Goal: Information Seeking & Learning: Learn about a topic

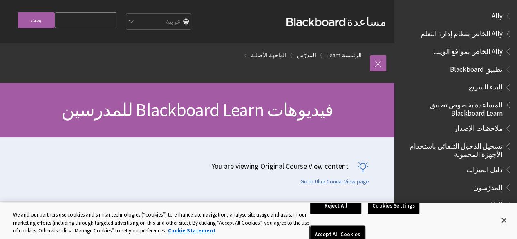
click at [332, 226] on button "Accept All Cookies" at bounding box center [337, 234] width 54 height 17
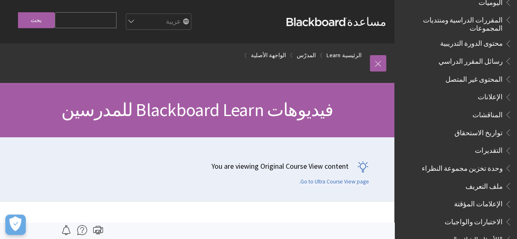
scroll to position [242, 0]
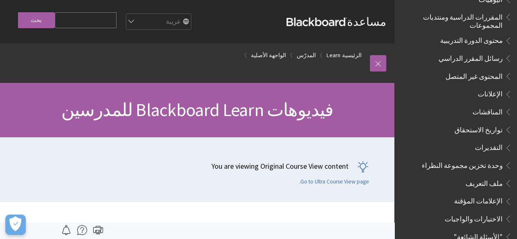
click at [492, 105] on span "المناقشات" at bounding box center [487, 110] width 30 height 11
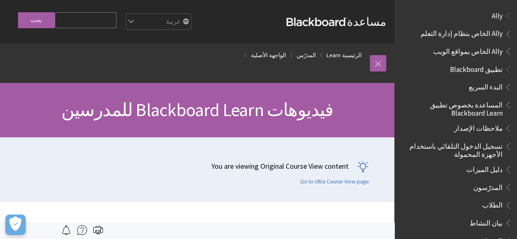
scroll to position [908, 0]
